Goal: Information Seeking & Learning: Learn about a topic

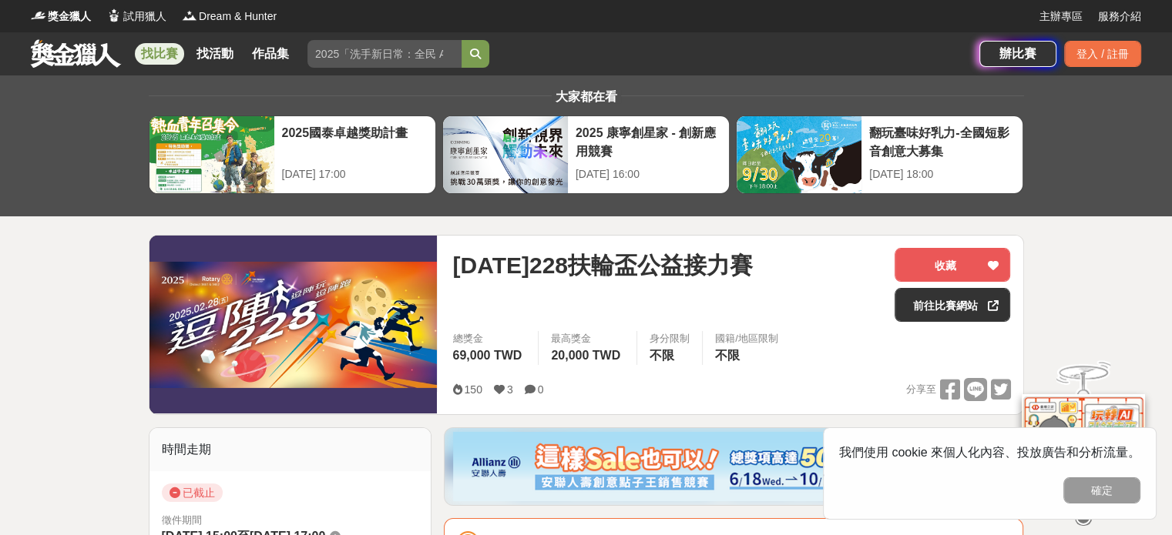
click at [77, 50] on link at bounding box center [75, 53] width 93 height 29
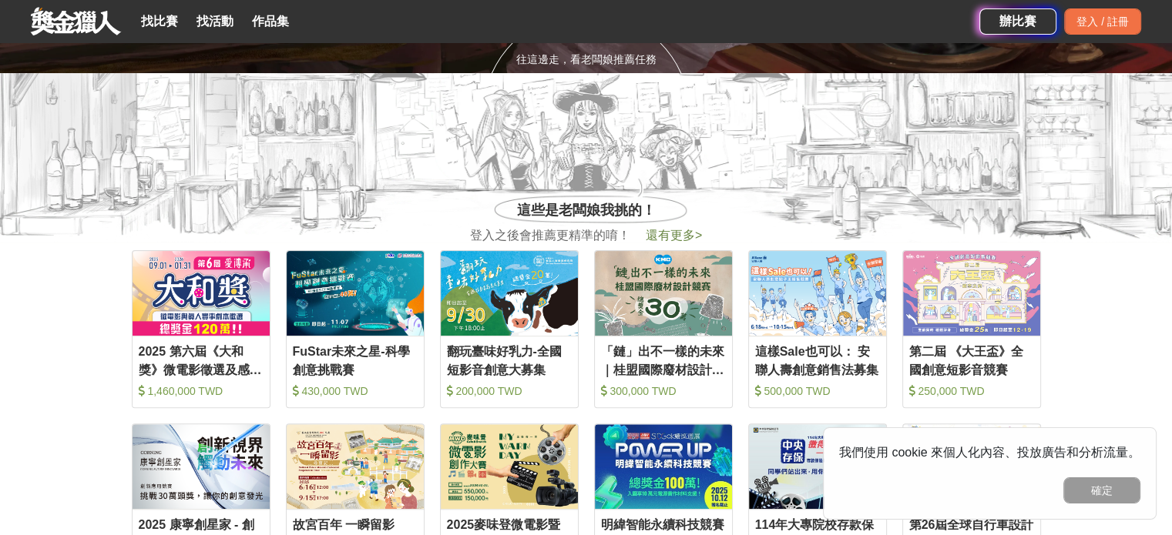
scroll to position [616, 0]
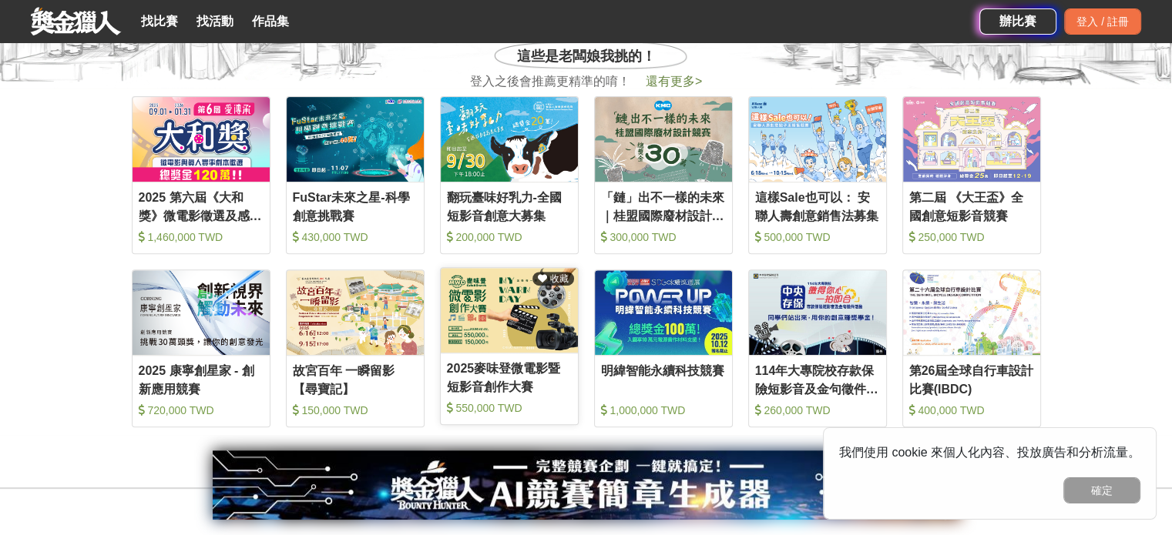
click at [515, 329] on img at bounding box center [509, 310] width 137 height 85
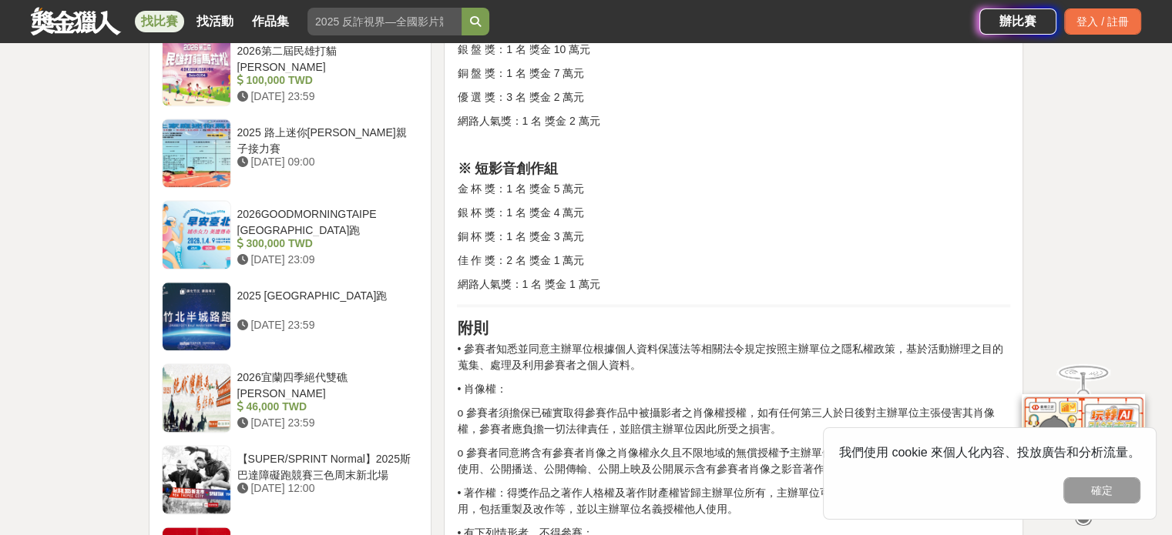
scroll to position [1926, 0]
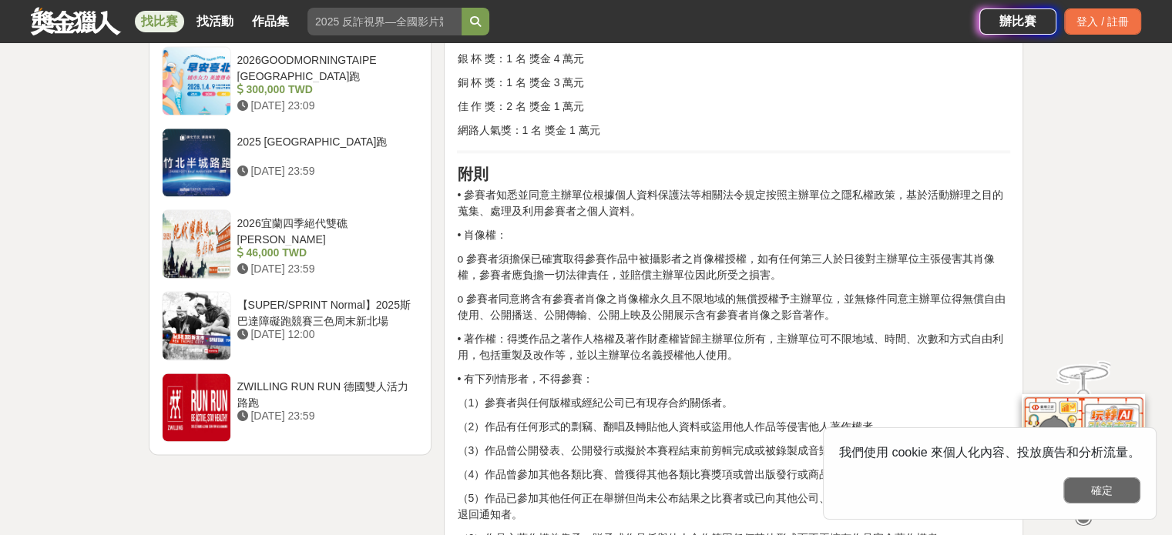
click at [1096, 489] on button "確定" at bounding box center [1101, 491] width 77 height 26
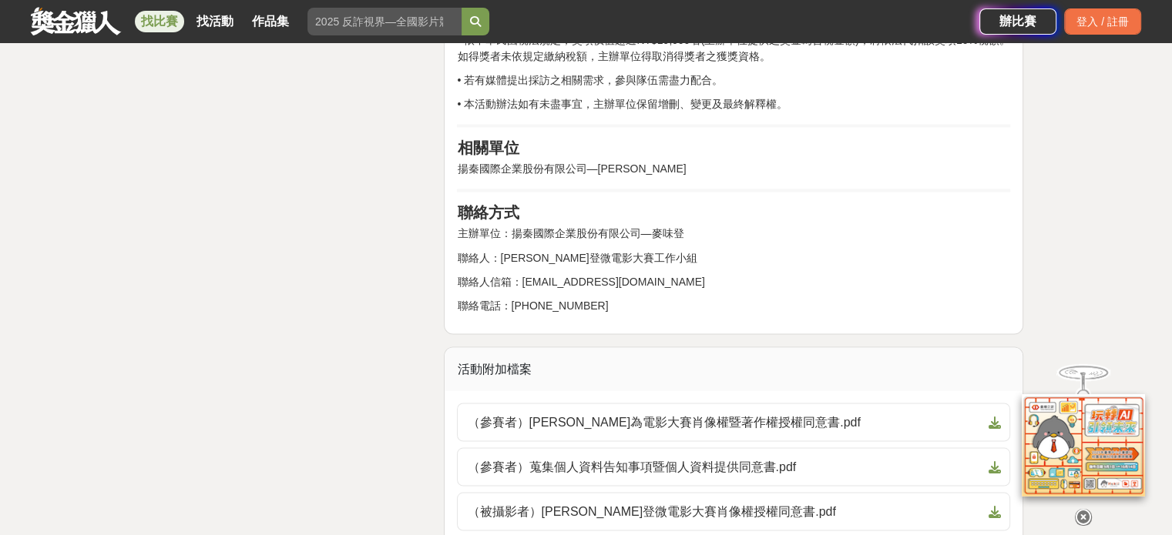
scroll to position [2773, 0]
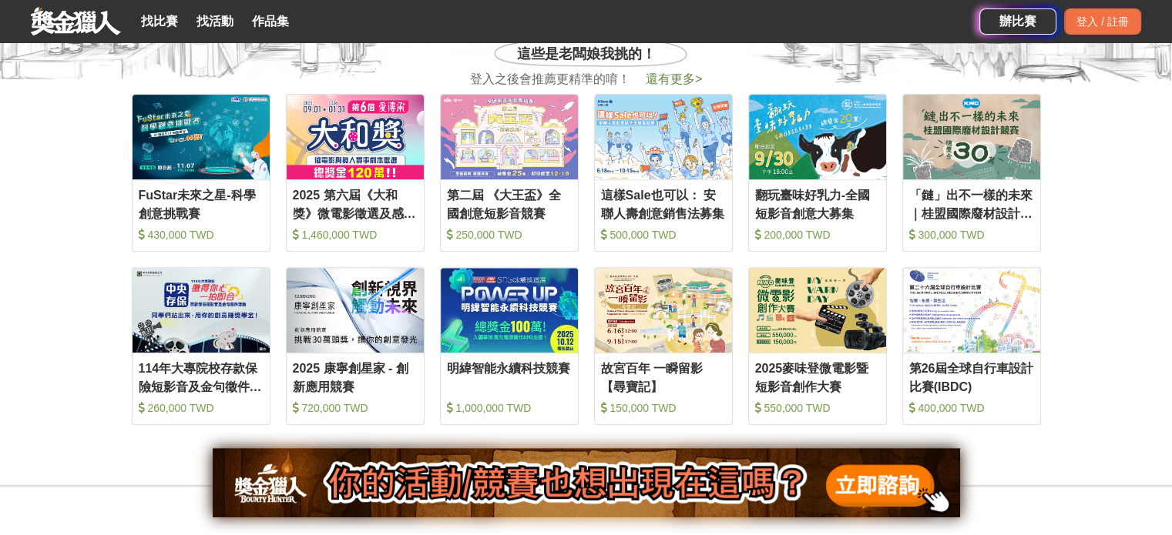
scroll to position [616, 0]
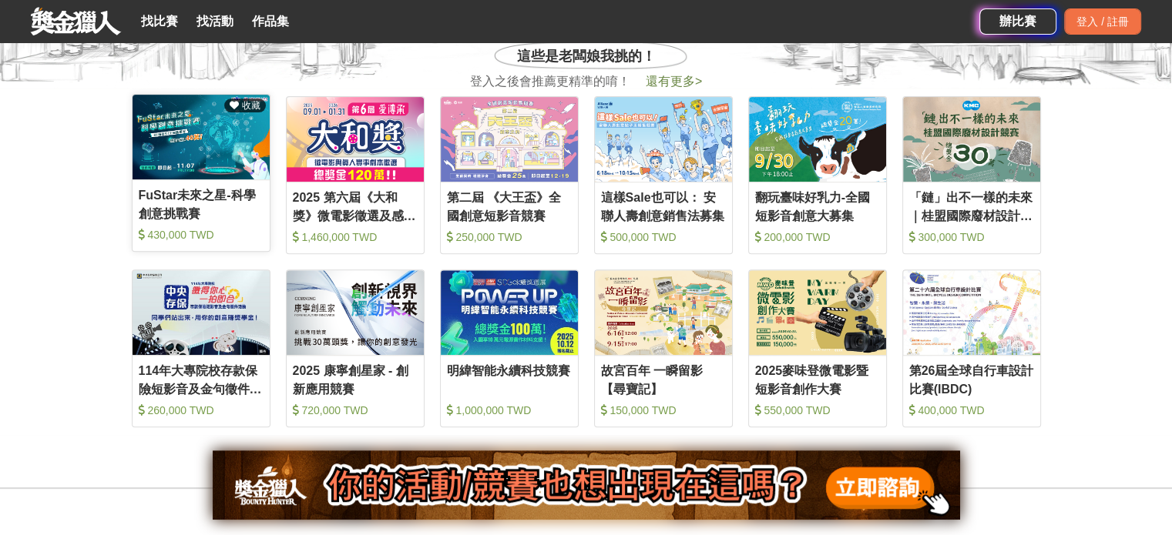
click at [203, 116] on img at bounding box center [201, 137] width 137 height 85
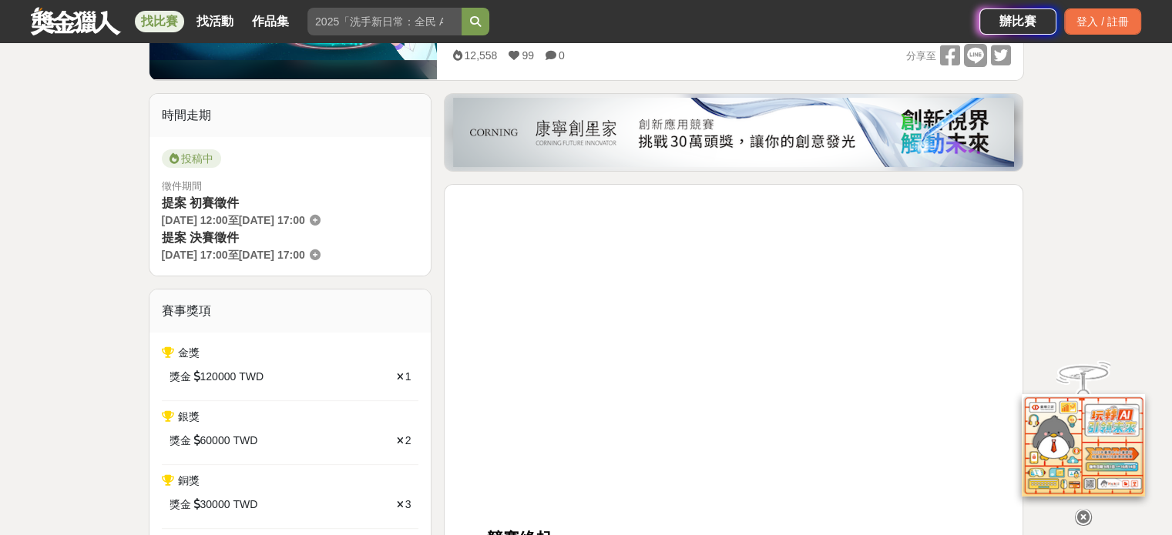
scroll to position [385, 0]
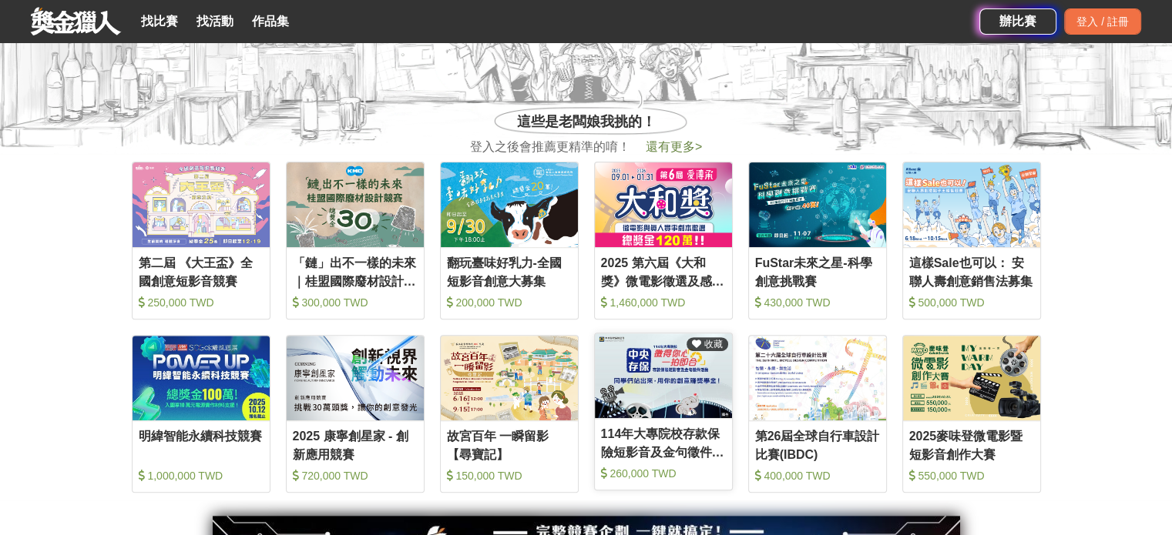
scroll to position [462, 0]
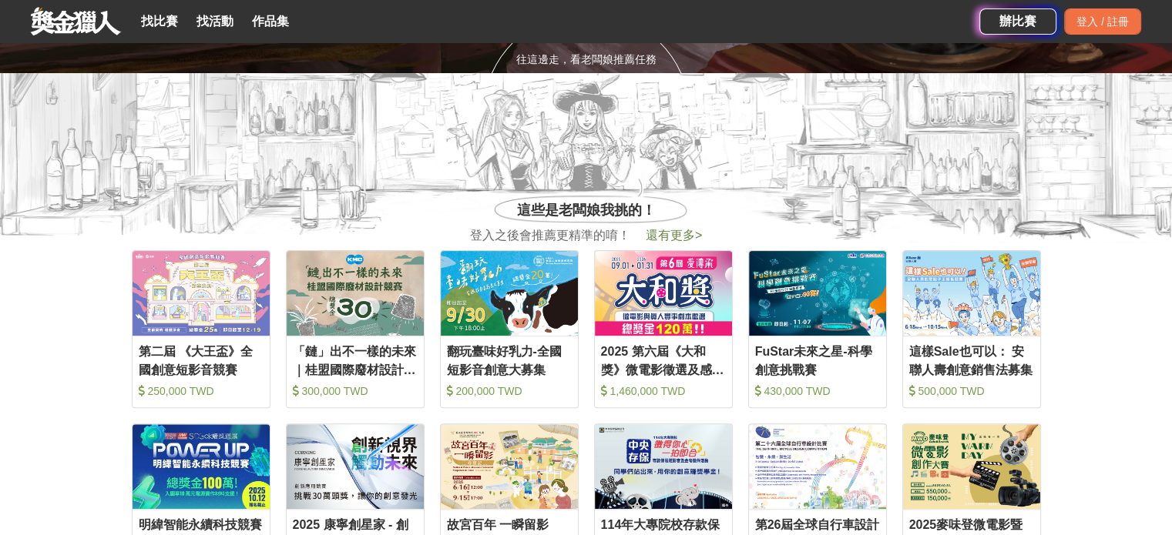
click at [692, 236] on span "還有更多 >" at bounding box center [674, 235] width 56 height 13
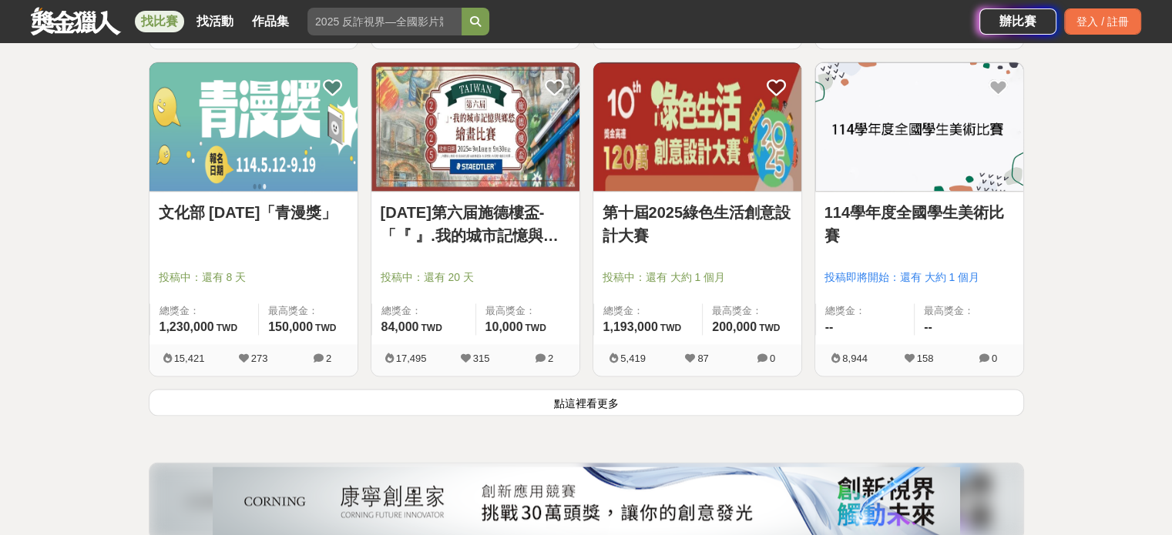
scroll to position [2003, 0]
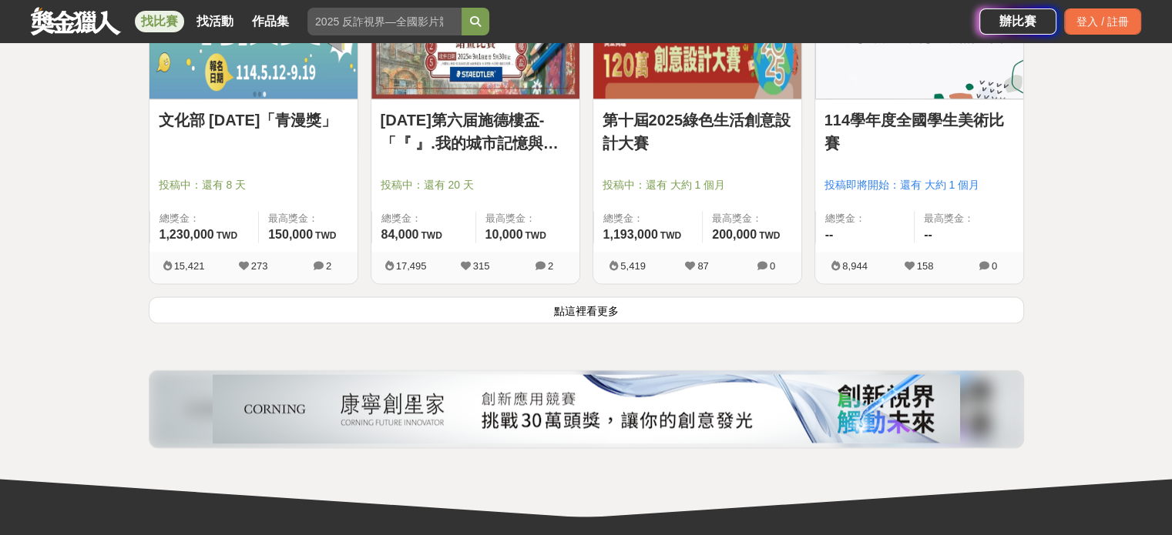
click at [558, 312] on button "點這裡看更多" at bounding box center [586, 310] width 875 height 27
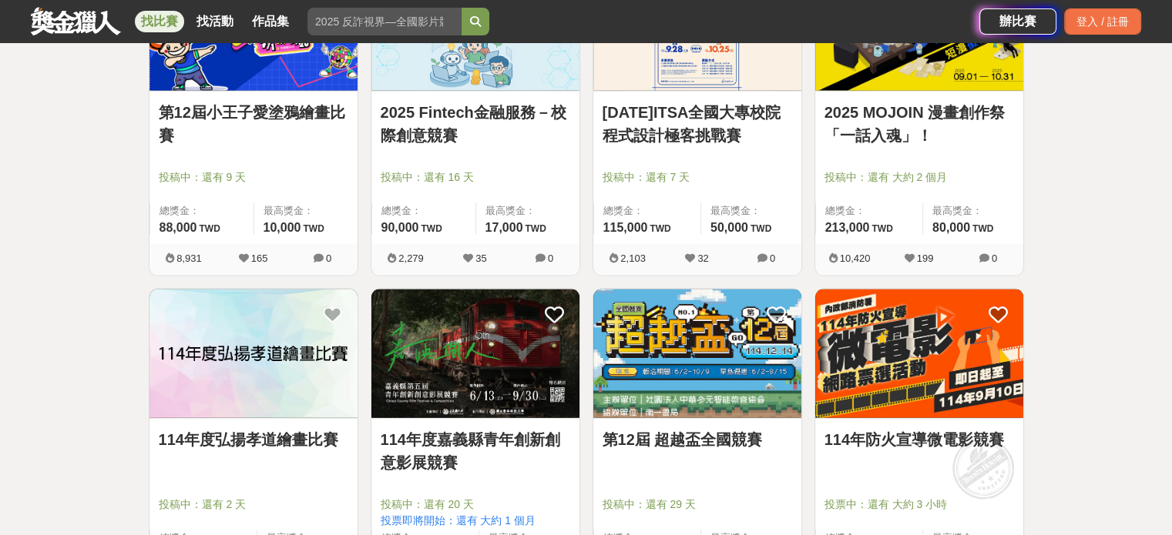
scroll to position [3467, 0]
